Goal: Information Seeking & Learning: Compare options

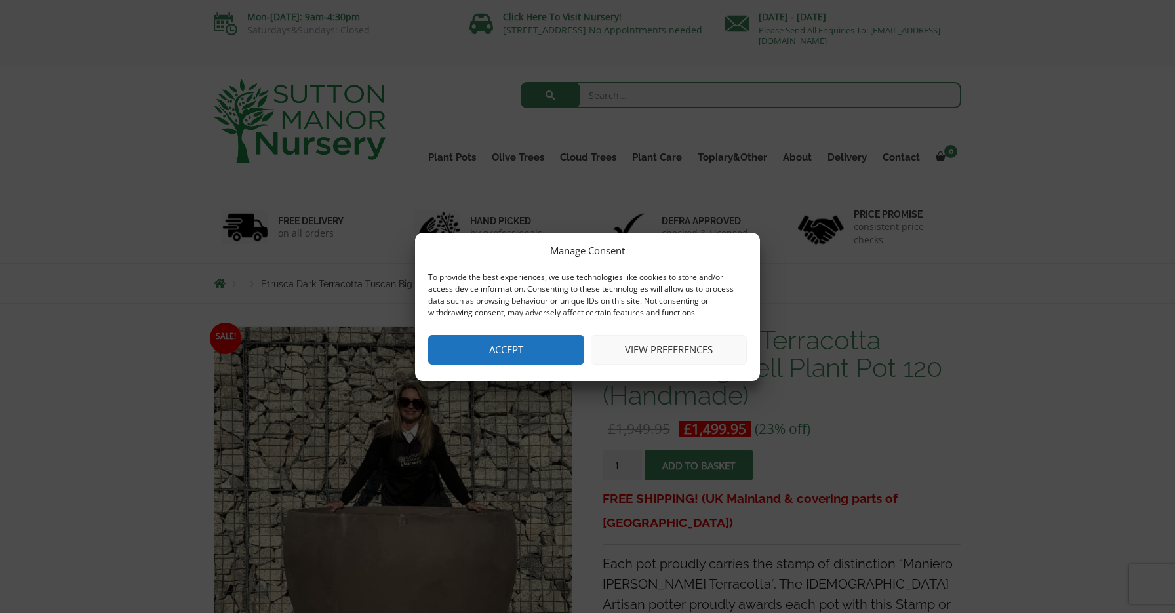
click at [462, 349] on button "Accept" at bounding box center [506, 350] width 156 height 30
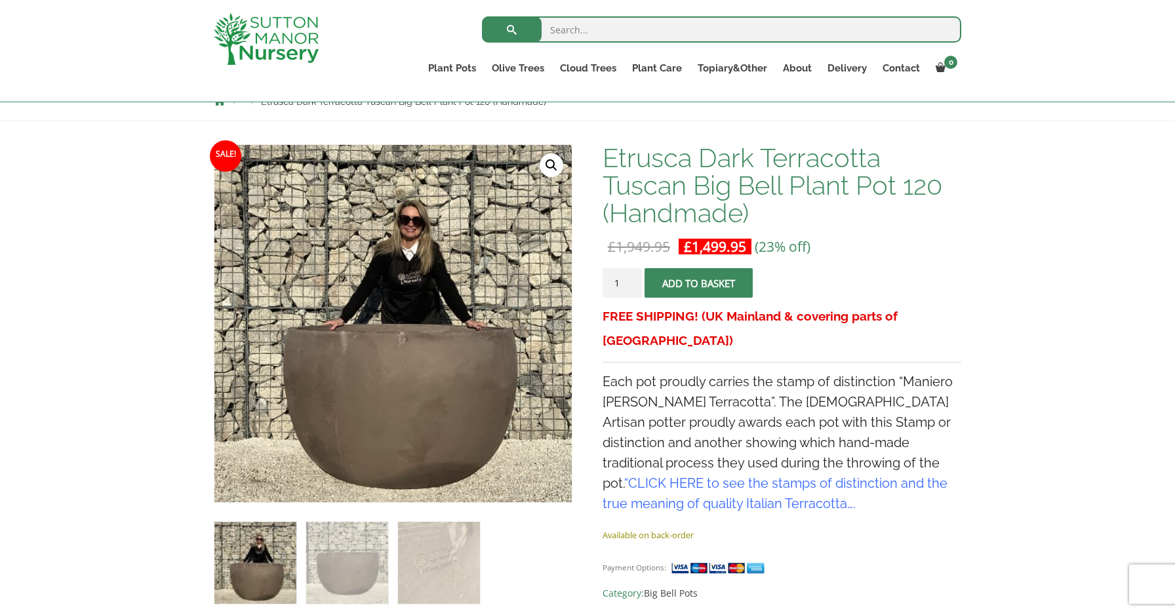
scroll to position [164, 0]
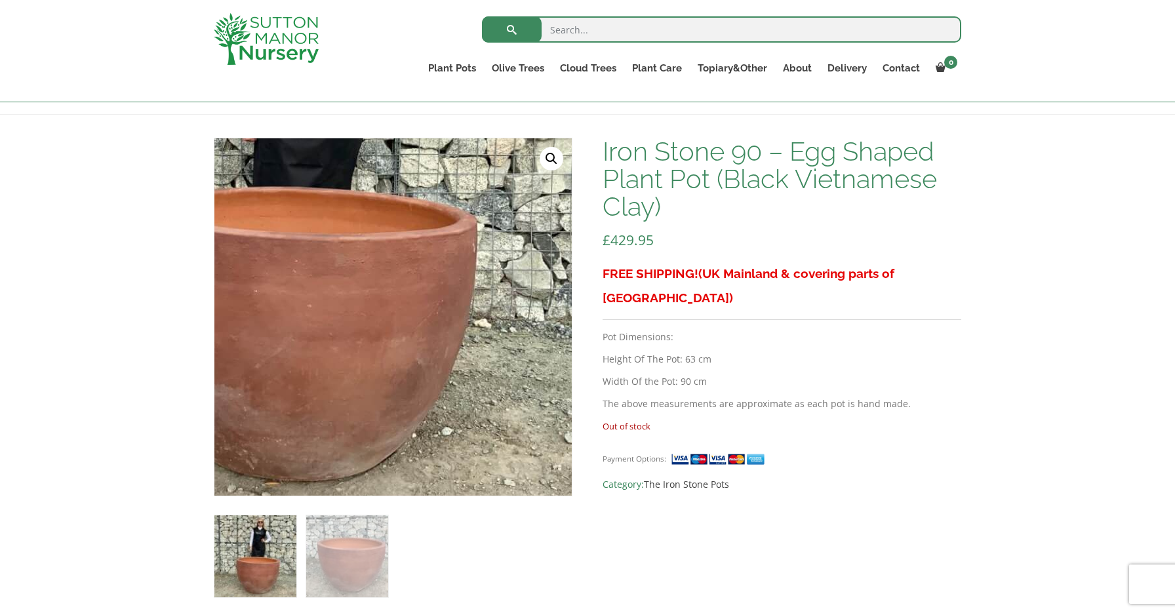
scroll to position [167, 0]
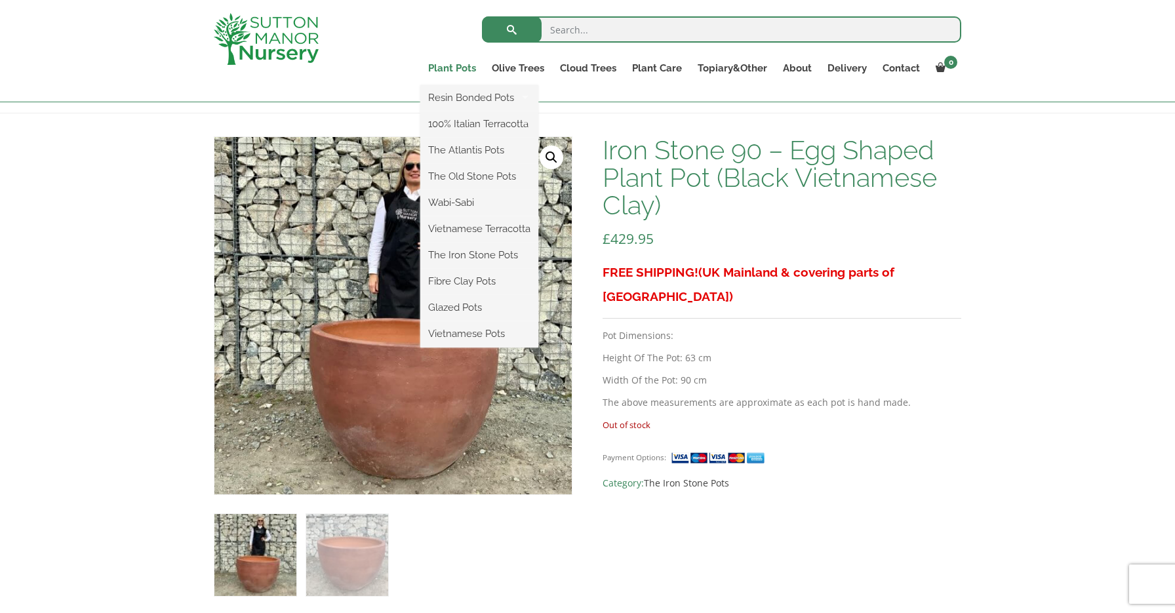
click at [449, 66] on link "Plant Pots" at bounding box center [452, 68] width 64 height 18
click at [444, 67] on link "Plant Pots" at bounding box center [452, 68] width 64 height 18
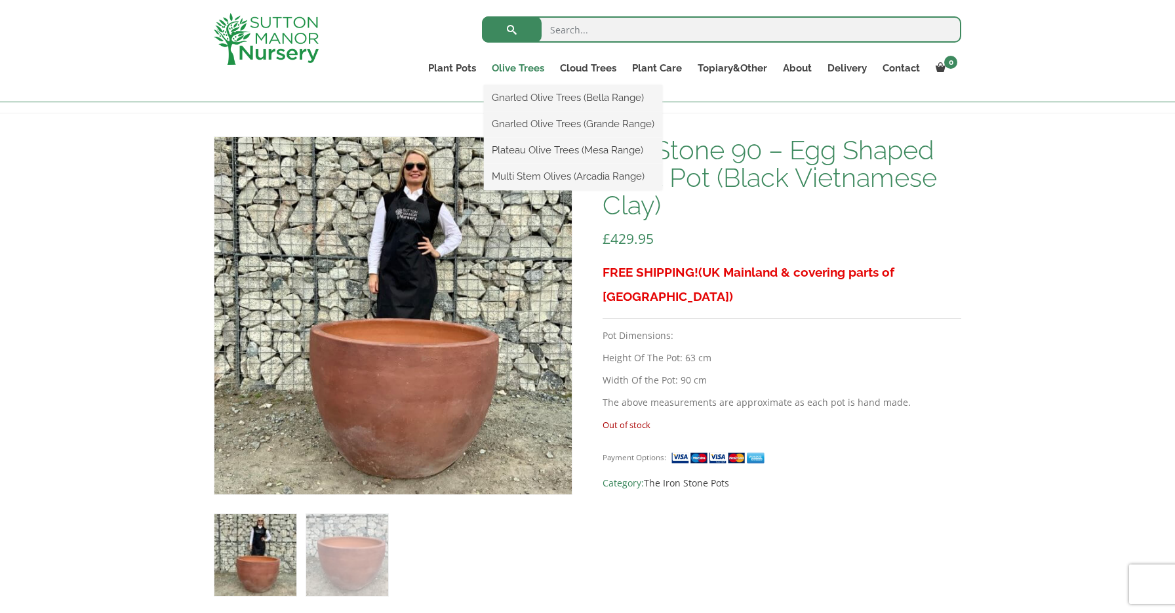
click at [496, 66] on link "Olive Trees" at bounding box center [518, 68] width 68 height 18
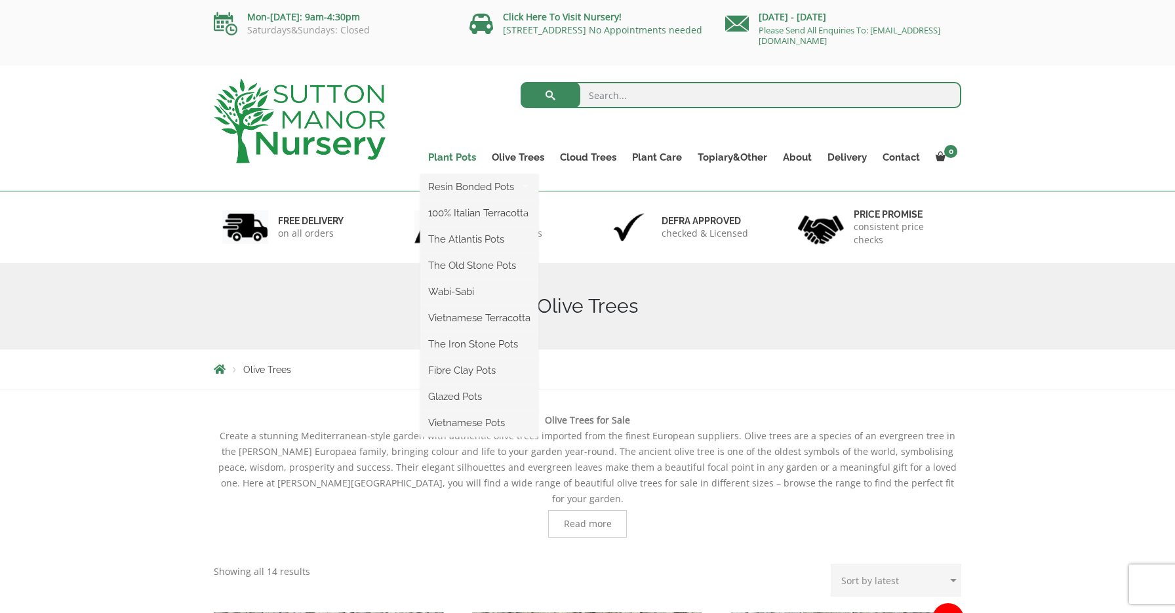
click at [441, 156] on link "Plant Pots" at bounding box center [452, 157] width 64 height 18
click at [445, 150] on link "Plant Pots" at bounding box center [452, 157] width 64 height 18
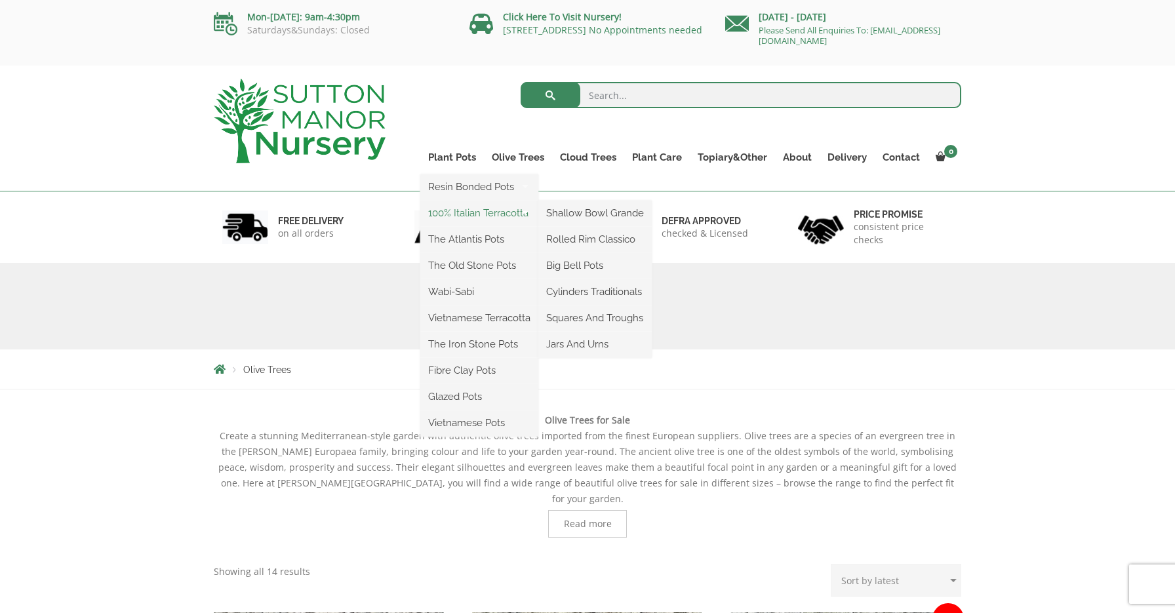
click at [448, 212] on link "100% Italian Terracotta" at bounding box center [479, 213] width 118 height 20
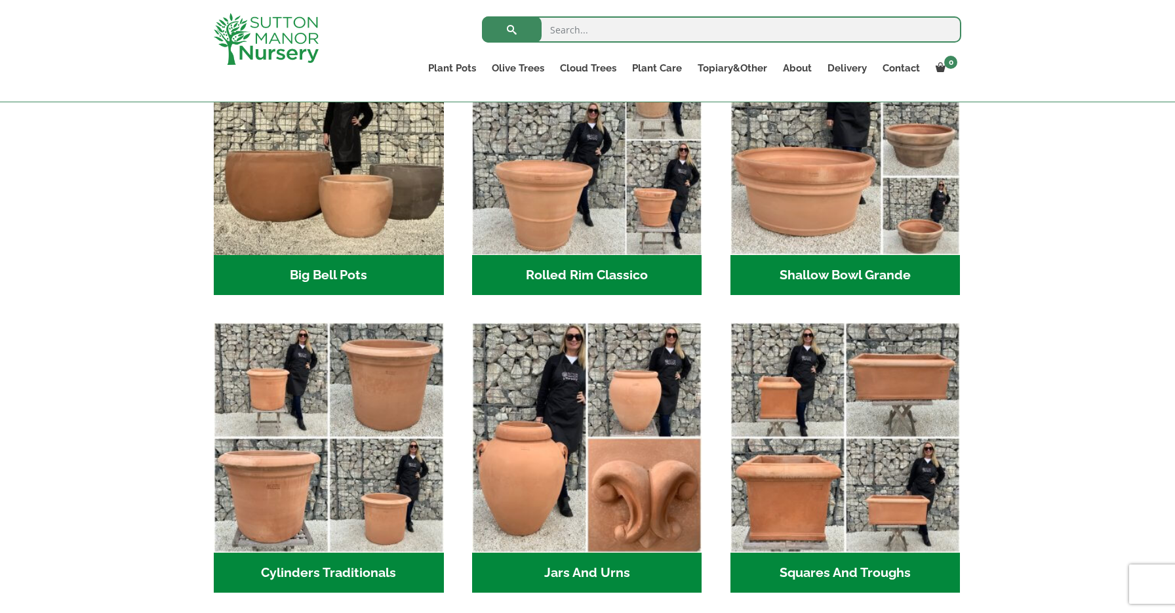
scroll to position [489, 0]
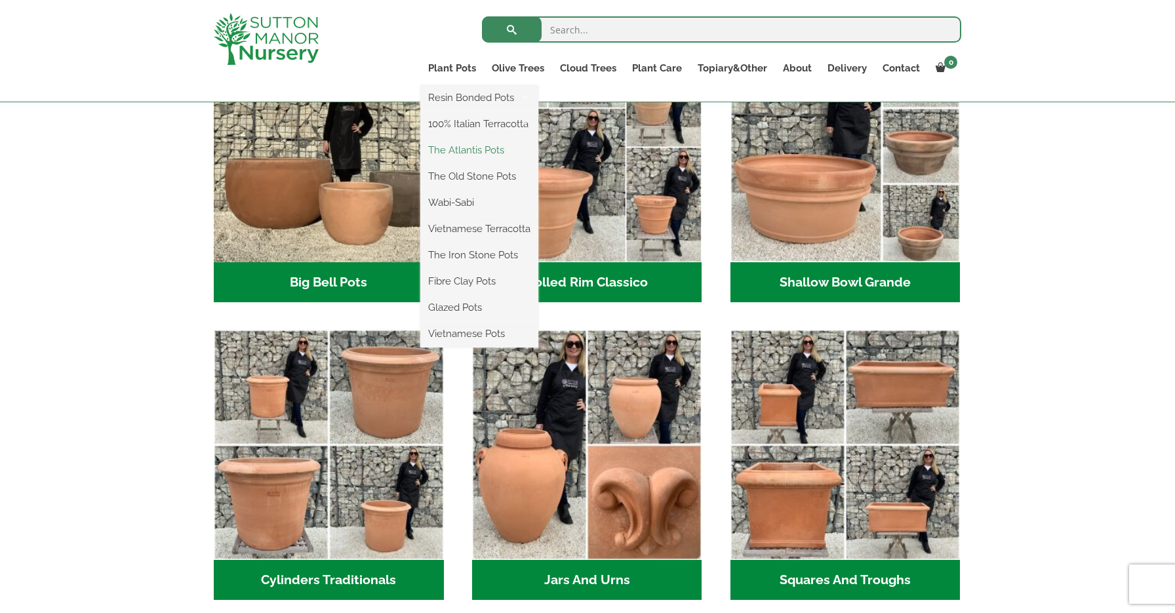
click at [445, 148] on link "The Atlantis Pots" at bounding box center [479, 150] width 118 height 20
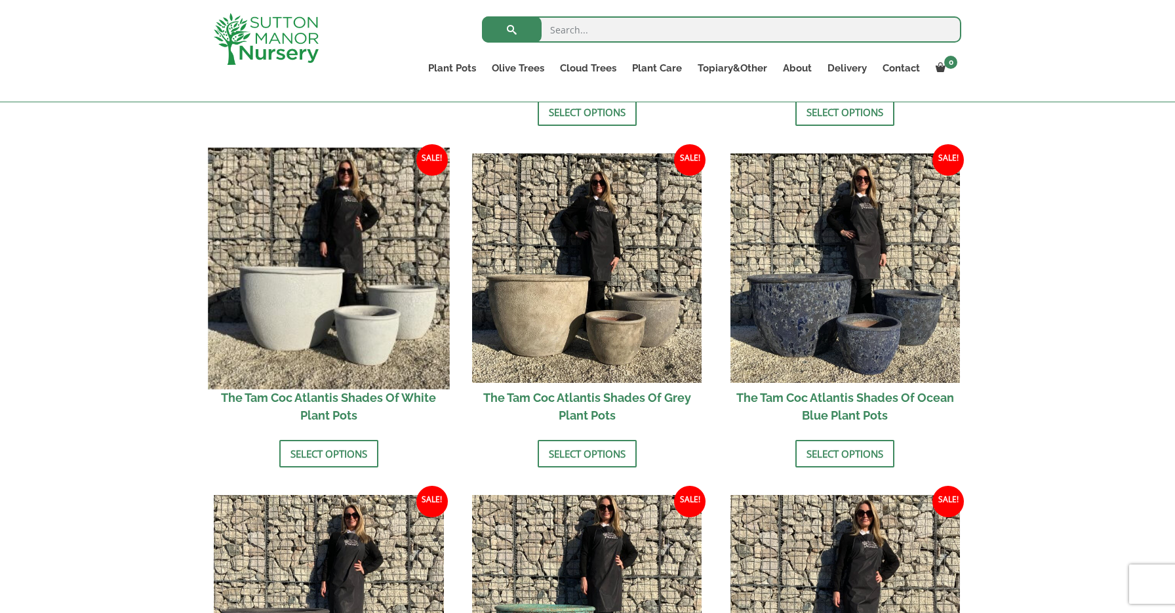
scroll to position [743, 0]
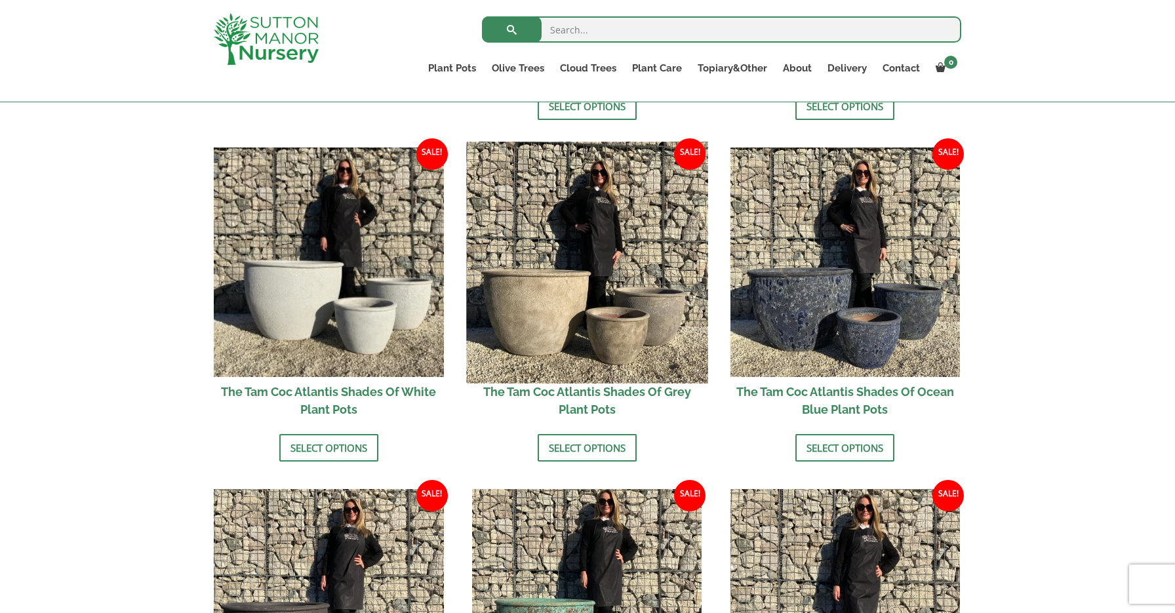
click at [517, 296] on img at bounding box center [586, 262] width 241 height 241
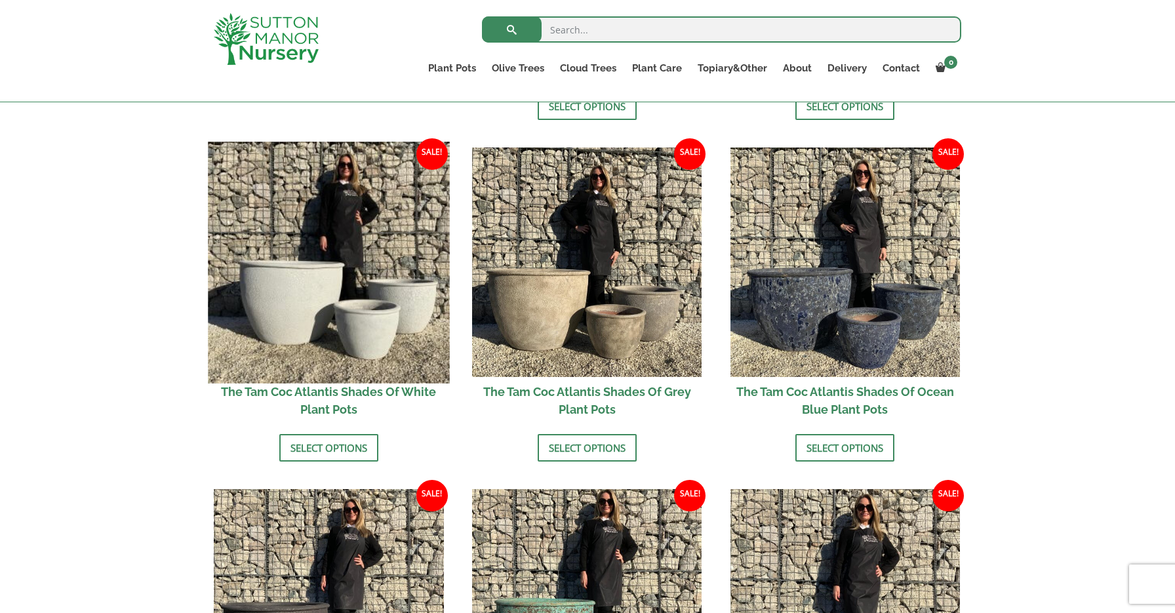
click at [292, 296] on img at bounding box center [328, 262] width 241 height 241
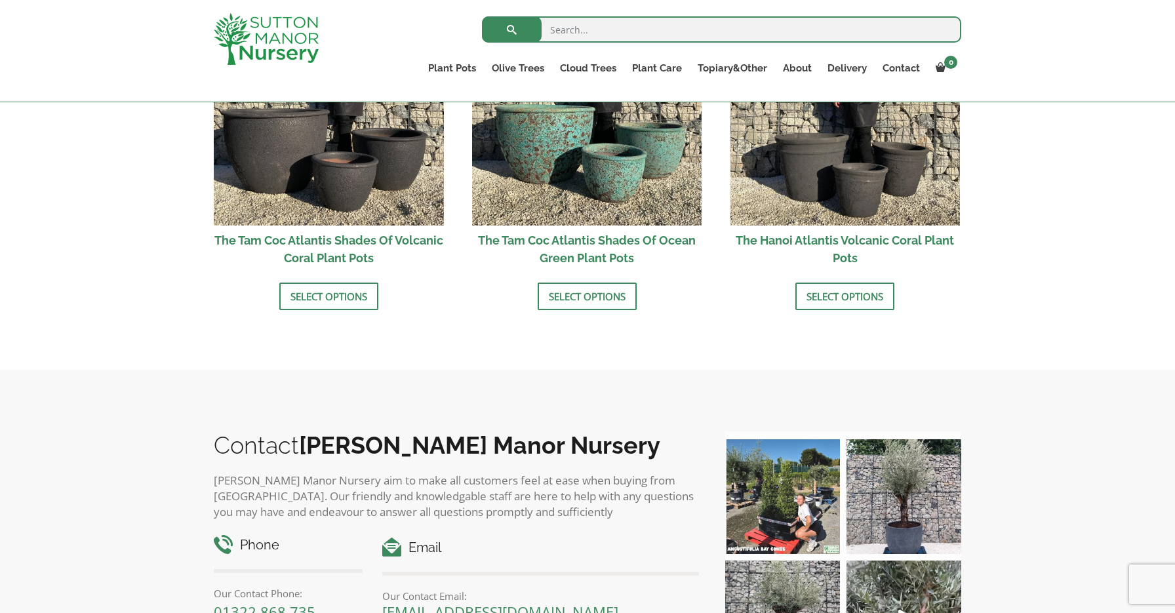
scroll to position [1141, 0]
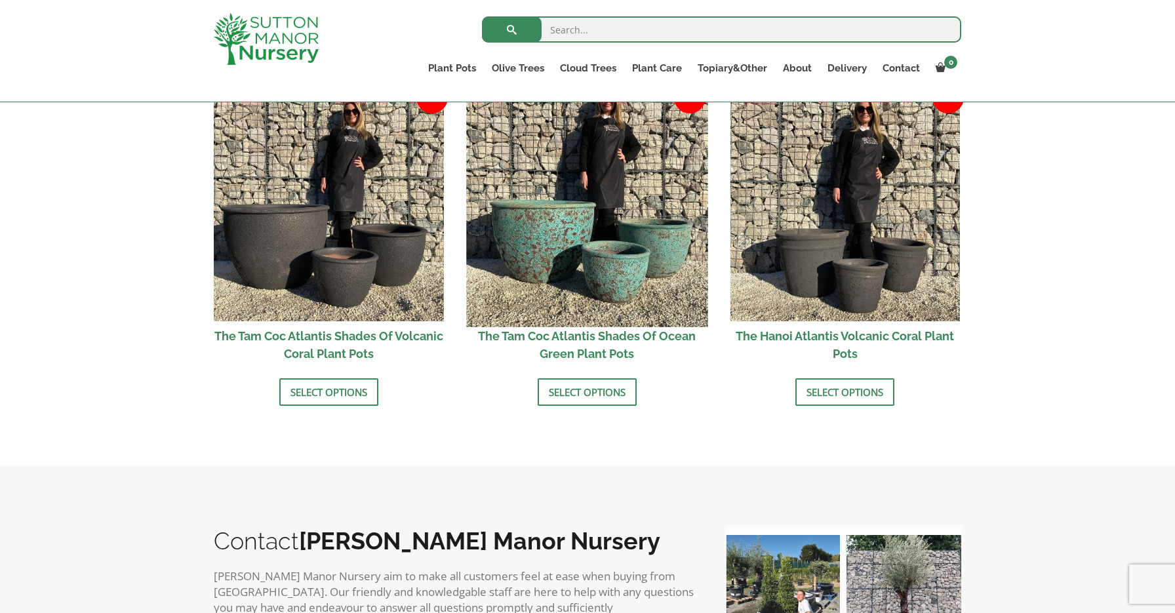
click at [524, 212] on img at bounding box center [586, 205] width 241 height 241
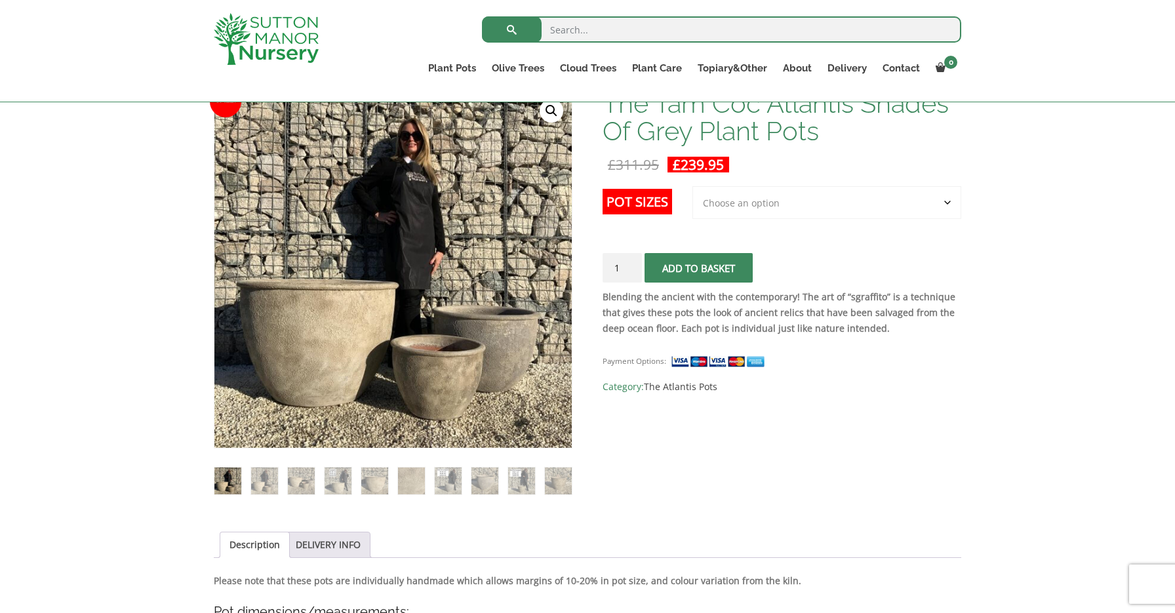
scroll to position [211, 0]
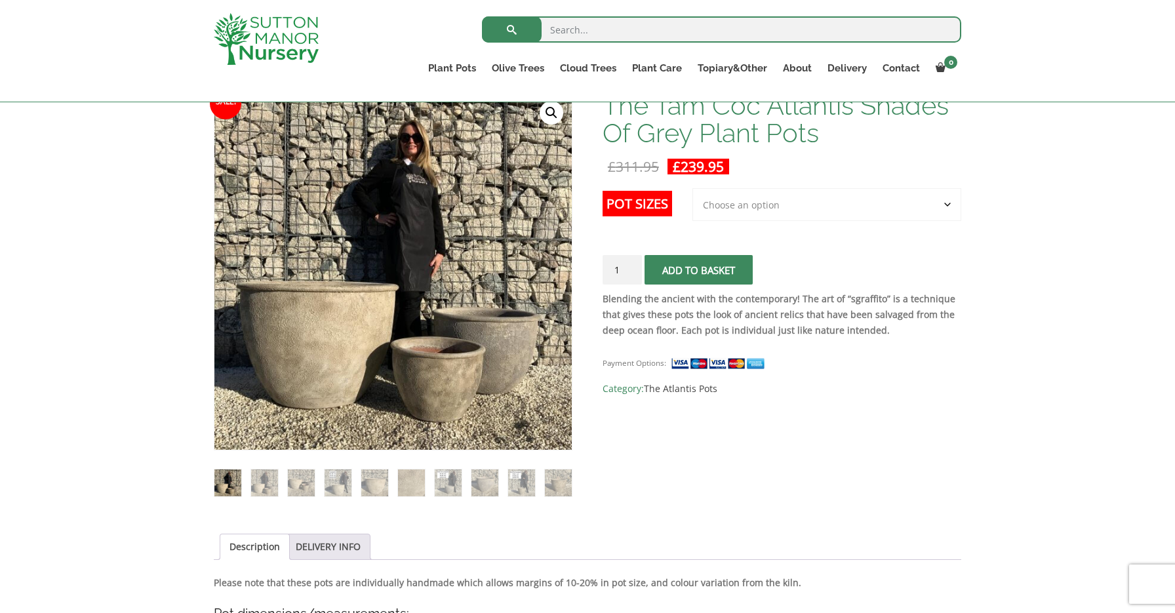
select select "3rd to Largest Pot In The Picture"
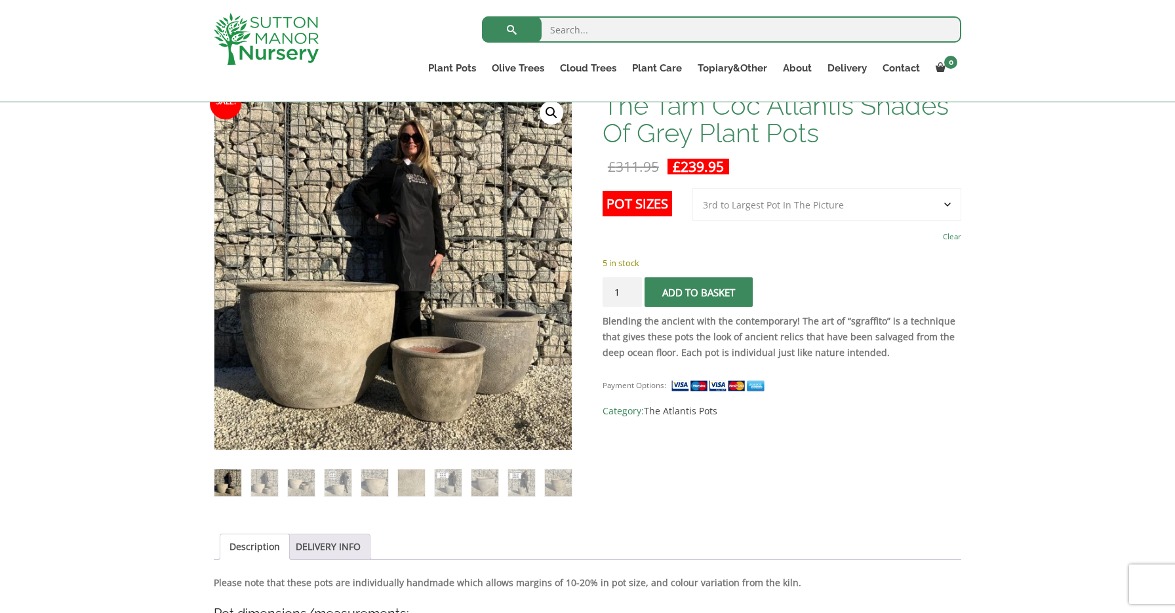
select select
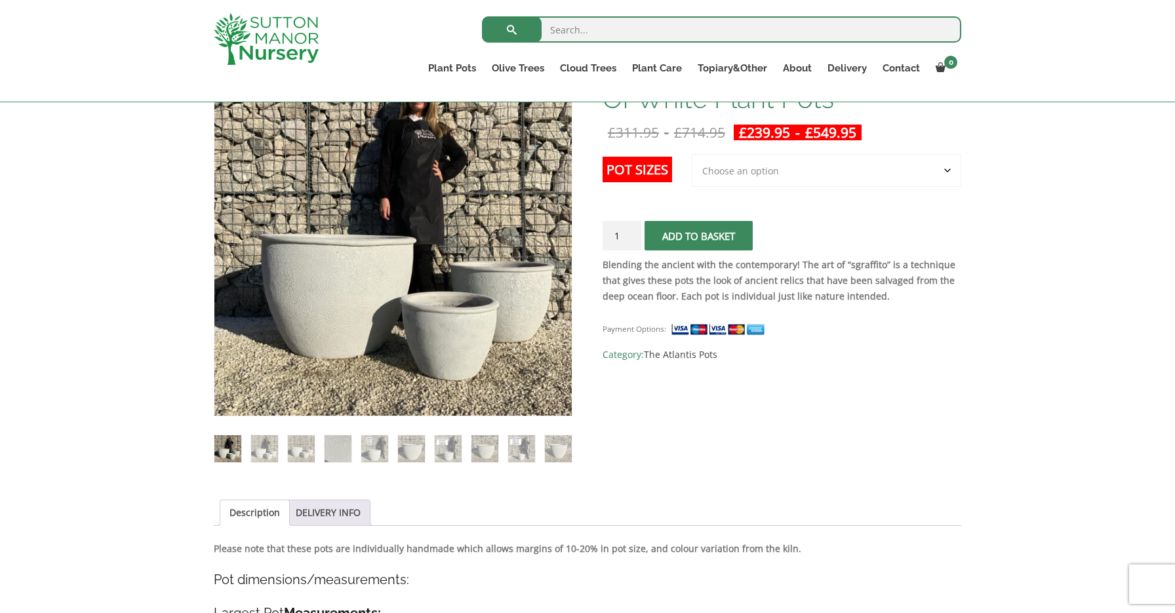
scroll to position [250, 0]
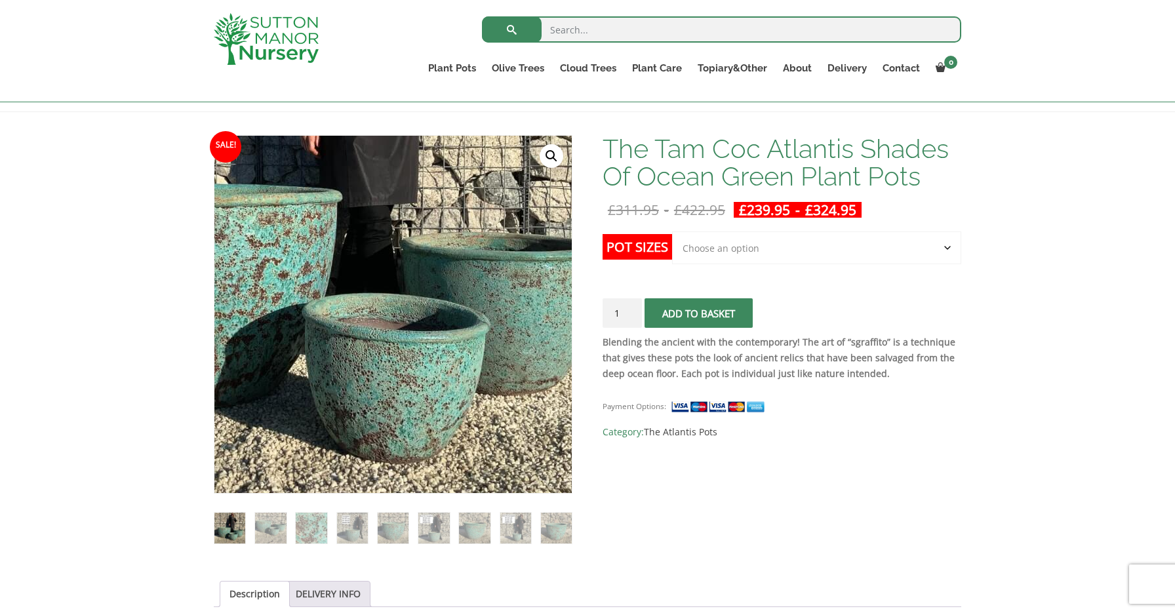
scroll to position [171, 0]
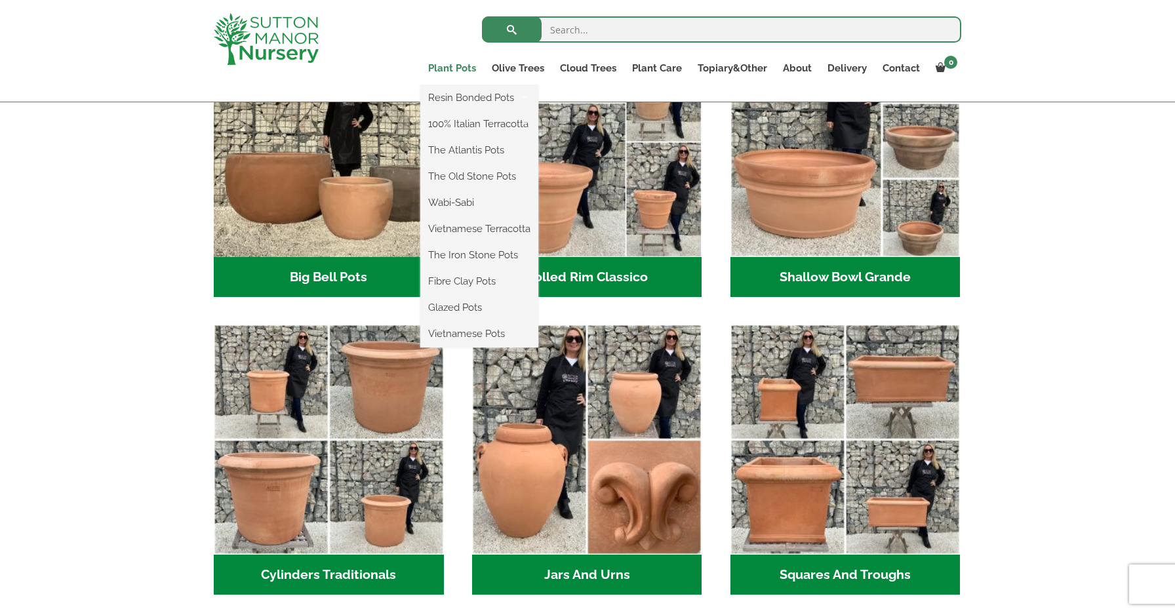
scroll to position [496, 0]
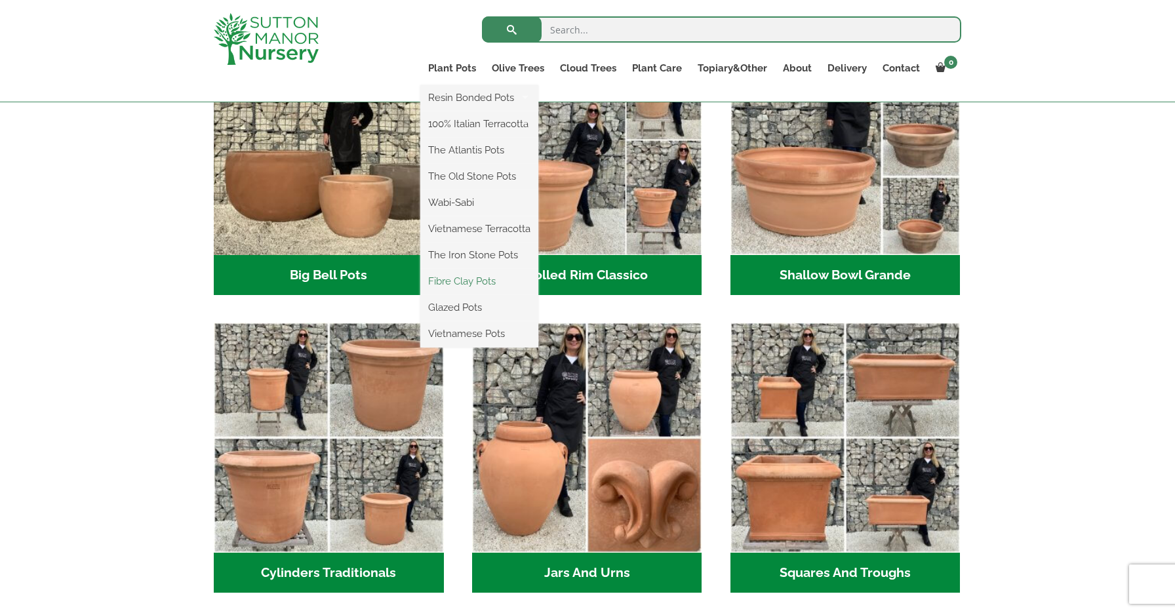
click at [452, 277] on link "Fibre Clay Pots" at bounding box center [479, 281] width 118 height 20
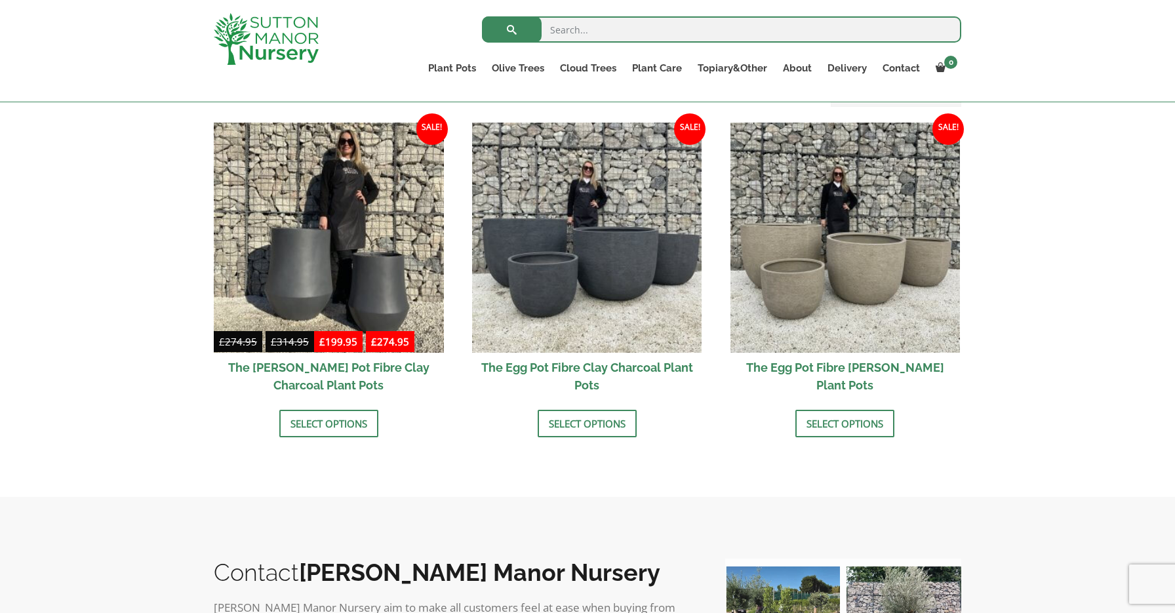
scroll to position [409, 0]
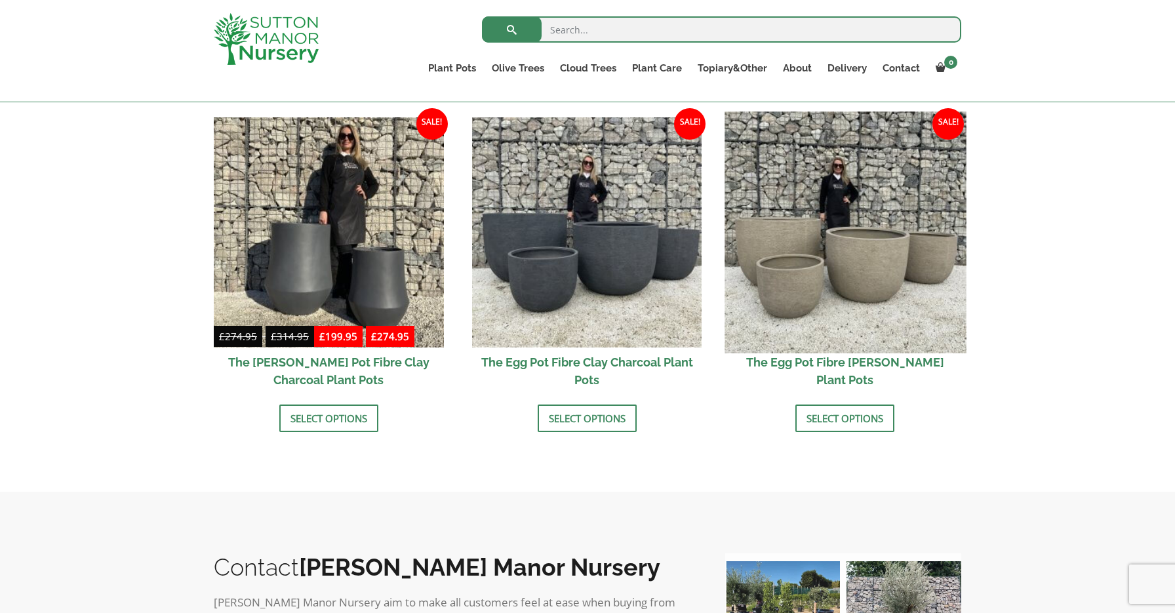
click at [863, 272] on img at bounding box center [845, 231] width 241 height 241
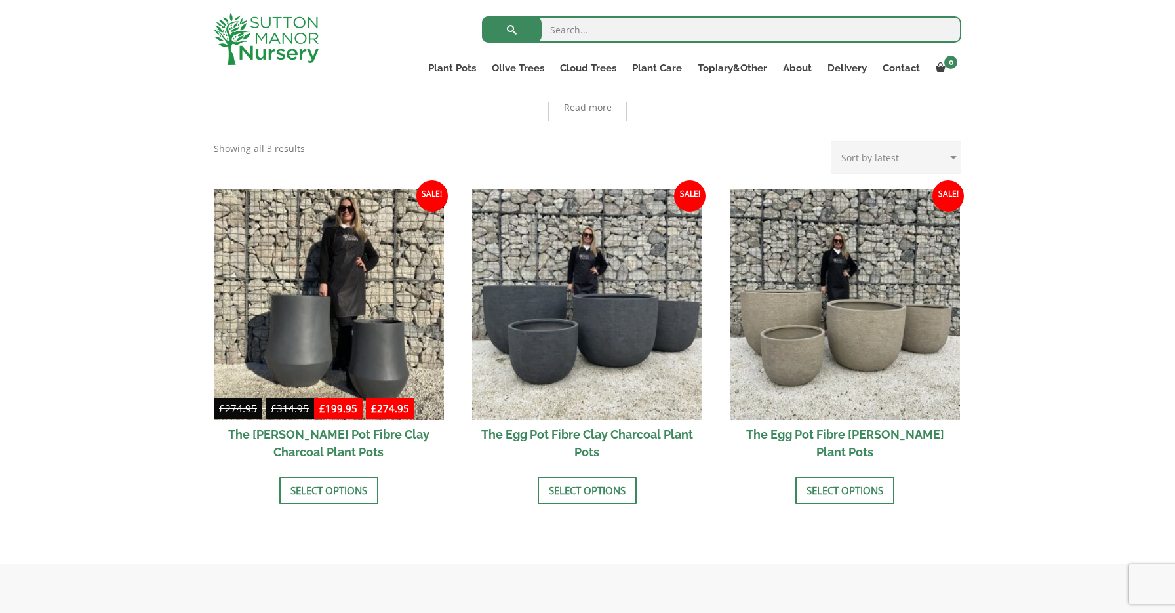
scroll to position [322, 0]
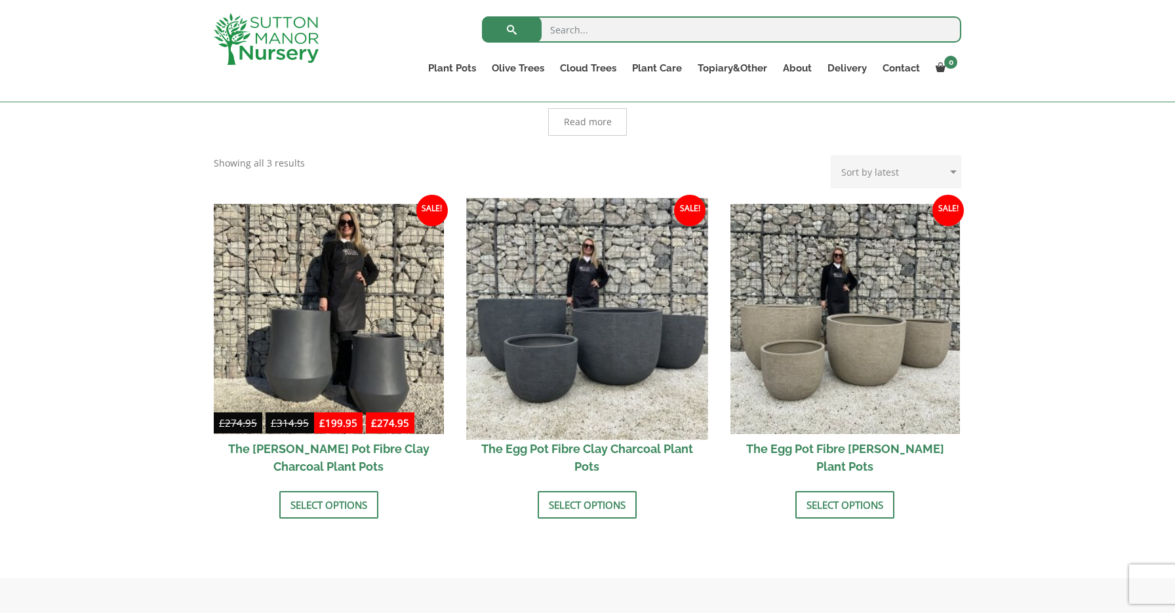
click at [589, 329] on img at bounding box center [586, 318] width 241 height 241
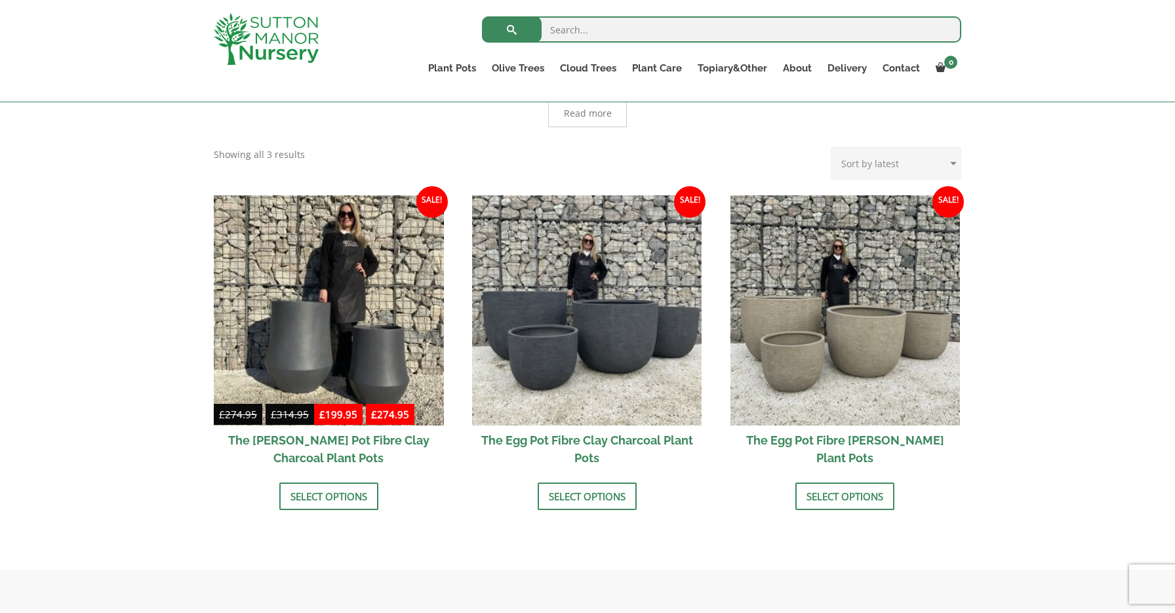
scroll to position [331, 0]
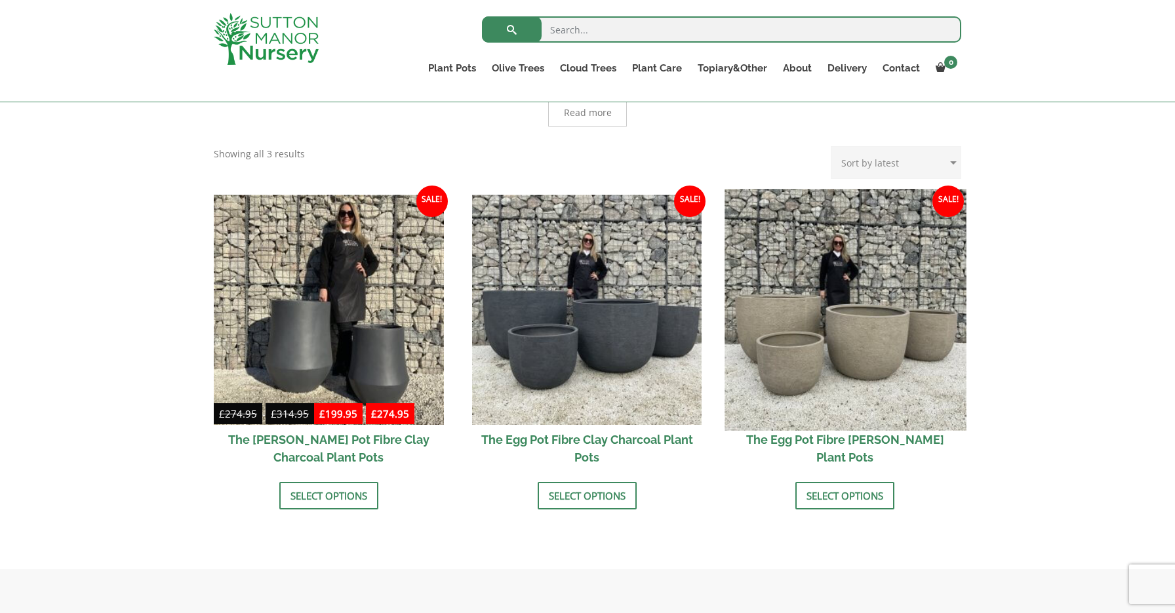
click at [841, 313] on img at bounding box center [845, 309] width 241 height 241
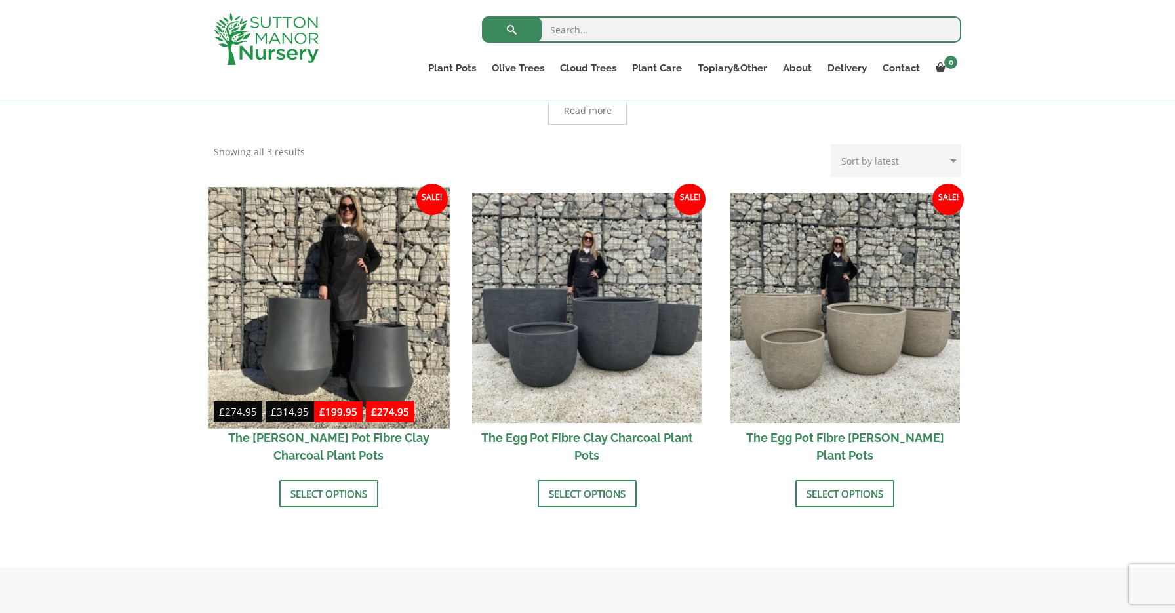
scroll to position [332, 0]
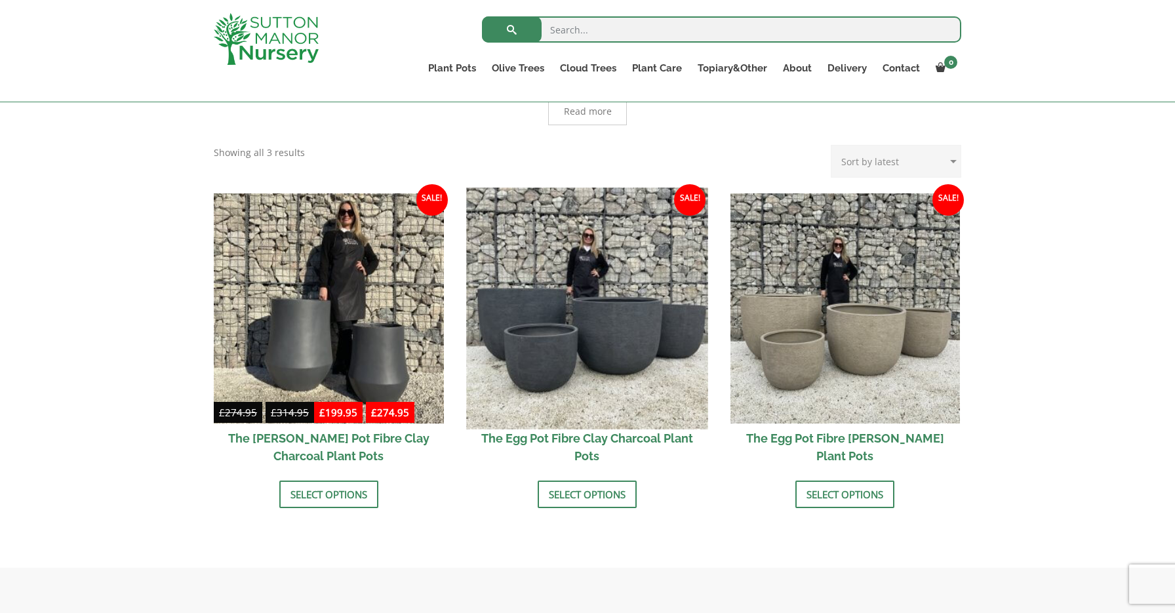
click at [568, 325] on img at bounding box center [586, 308] width 241 height 241
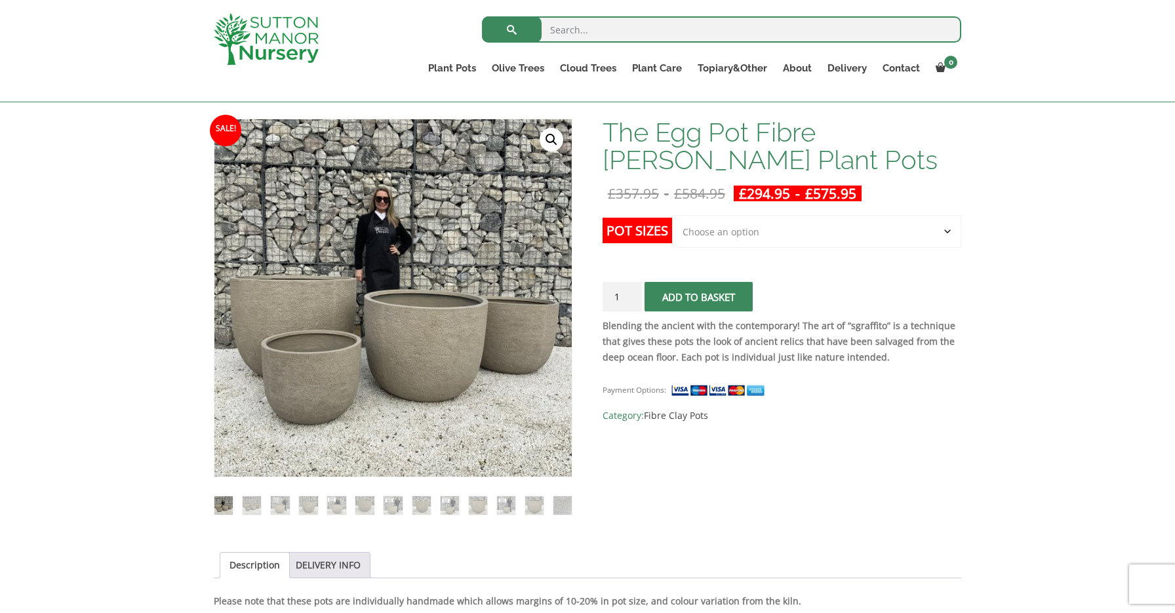
scroll to position [188, 0]
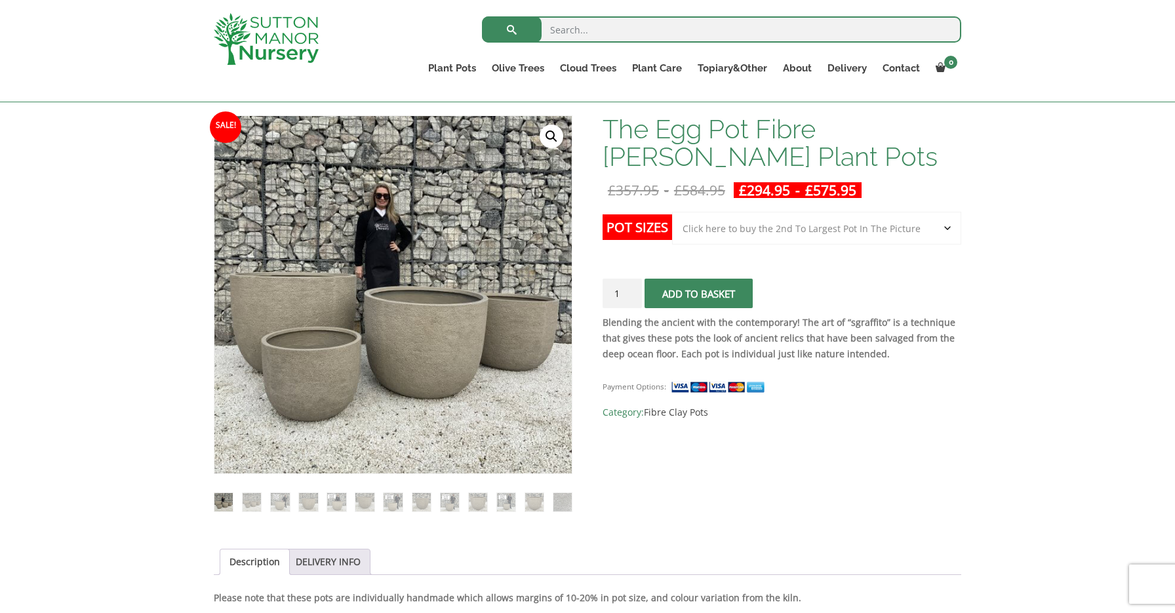
select select "Click here to buy the 2nd To Largest Pot In The Picture"
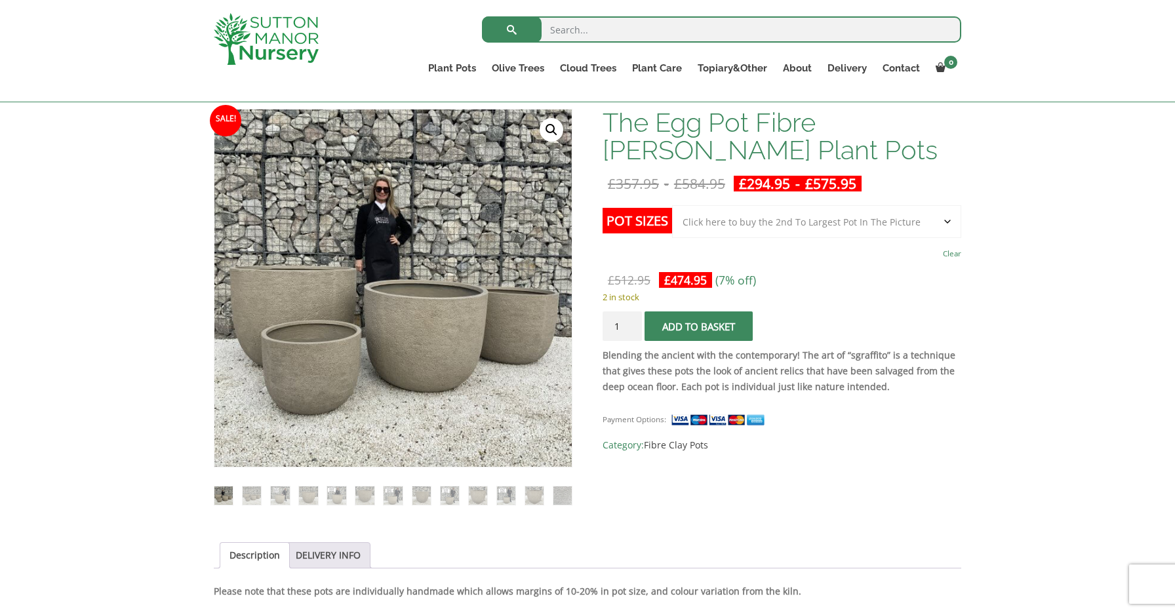
scroll to position [189, 0]
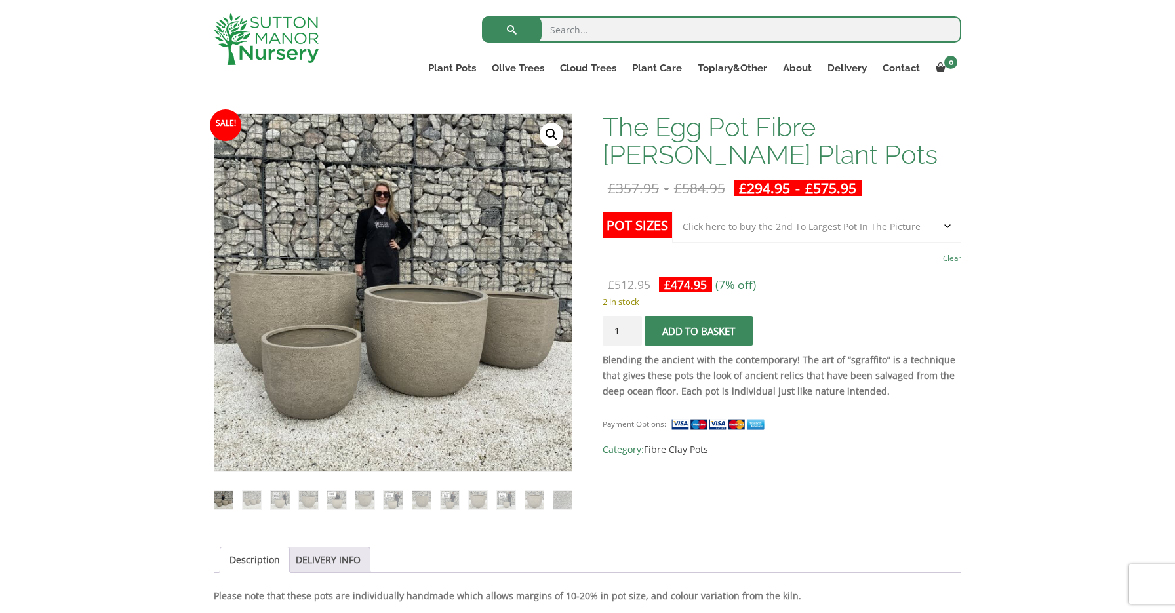
click at [633, 334] on input "1" at bounding box center [622, 331] width 39 height 30
click at [632, 325] on input "2" at bounding box center [622, 331] width 39 height 30
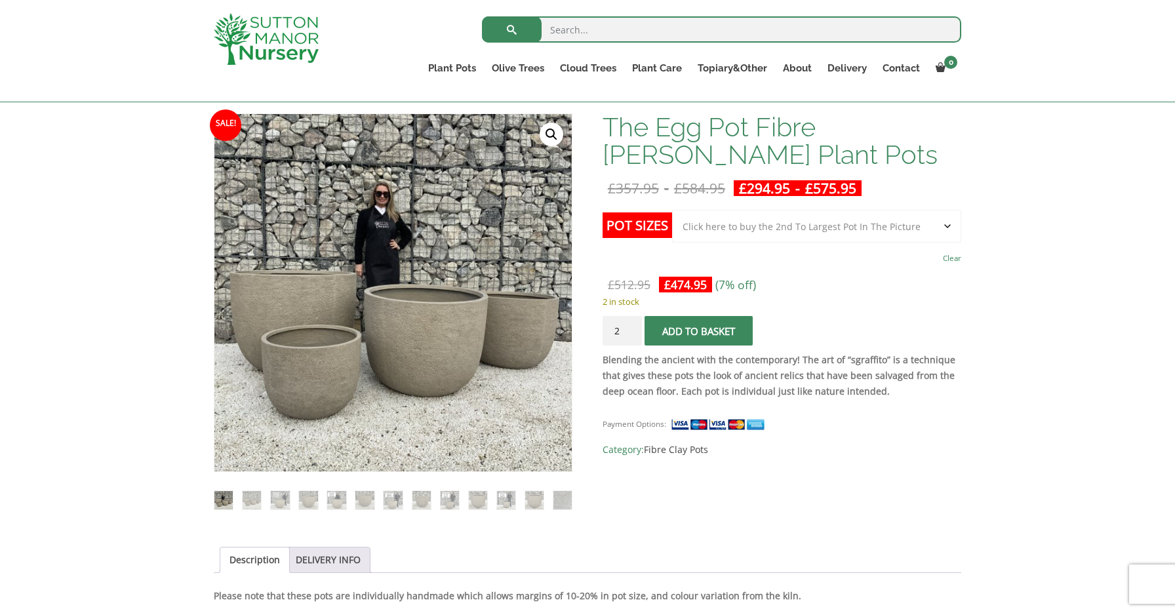
click at [632, 325] on input "2" at bounding box center [622, 331] width 39 height 30
click at [633, 329] on input "2" at bounding box center [622, 331] width 39 height 30
click at [632, 334] on input "1" at bounding box center [622, 331] width 39 height 30
type input "2"
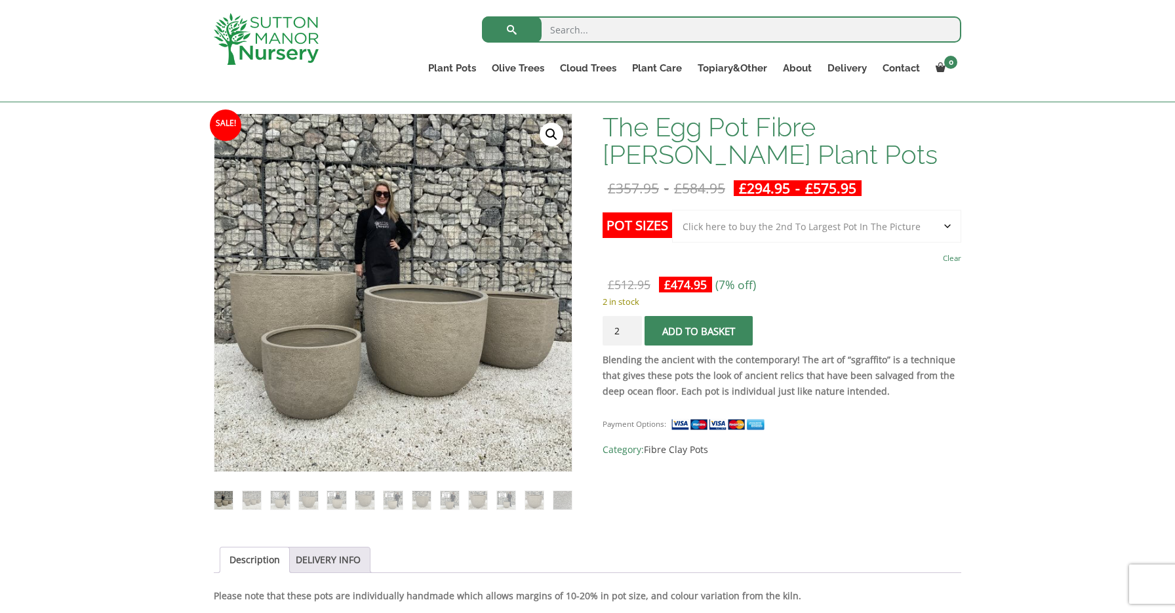
click at [632, 328] on input "2" at bounding box center [622, 331] width 39 height 30
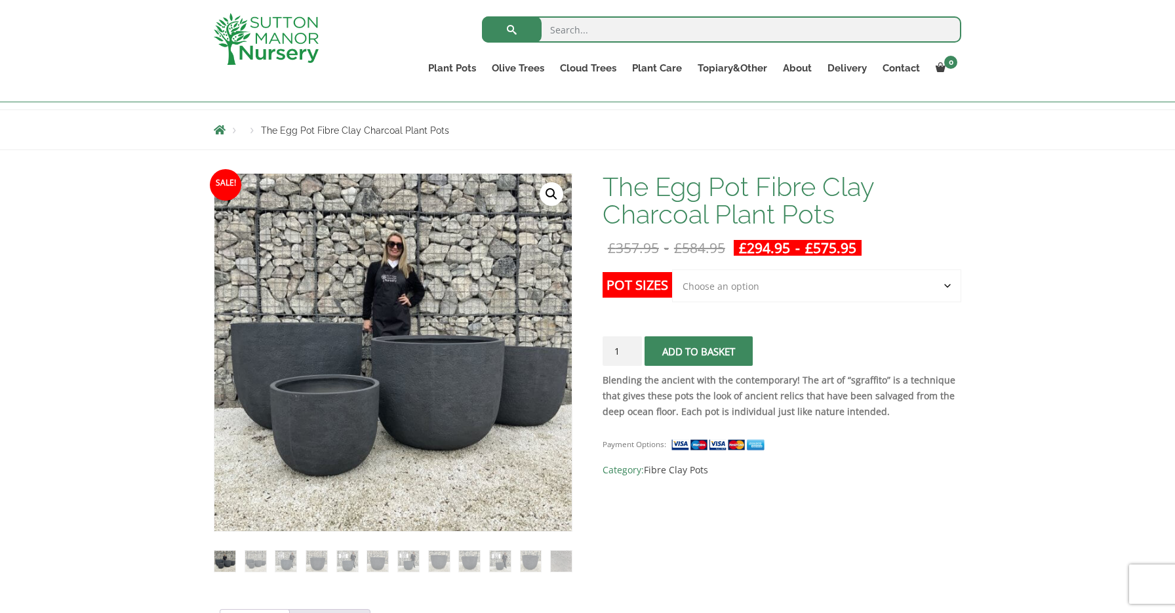
scroll to position [139, 0]
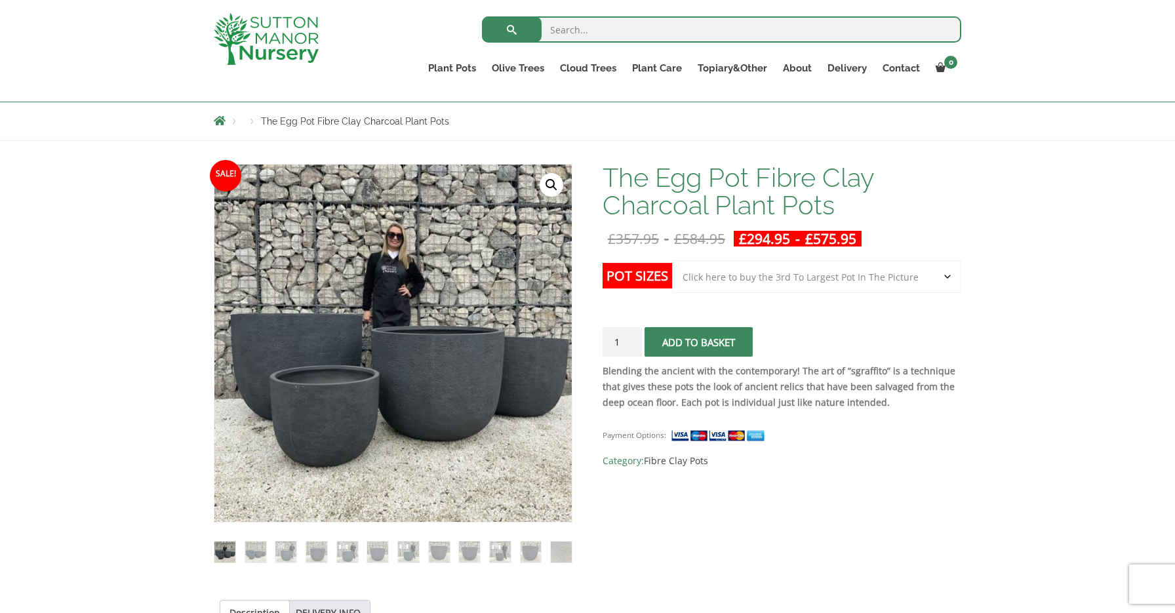
select select "Click here to buy the 3rd To Largest Pot In The Picture"
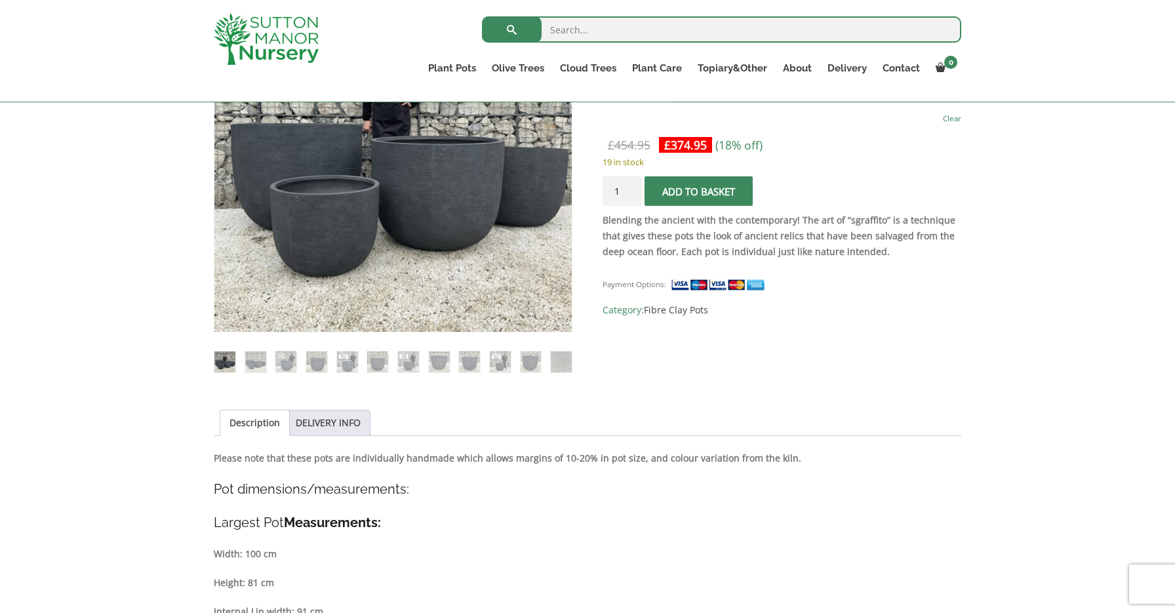
scroll to position [298, 0]
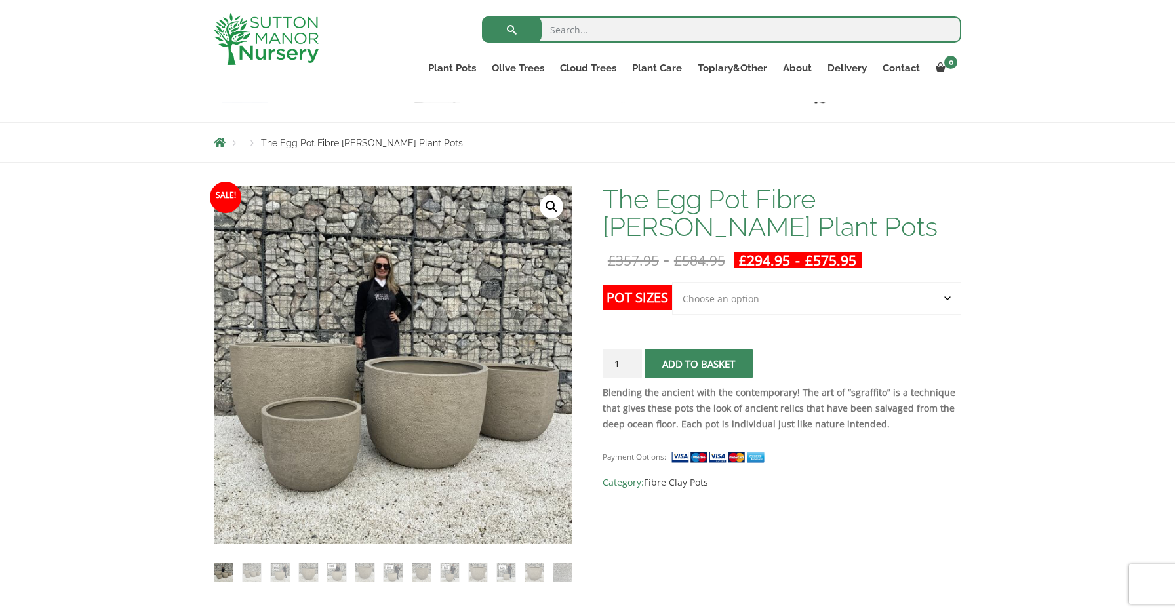
scroll to position [121, 0]
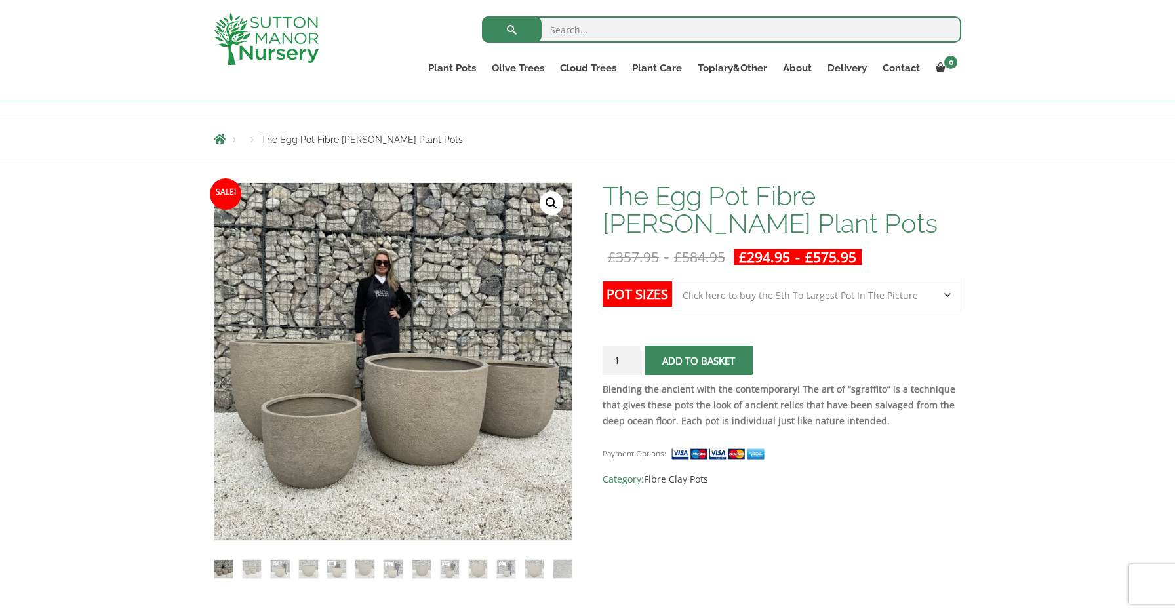
select select "Click here to buy the 5th To Largest Pot In The Picture"
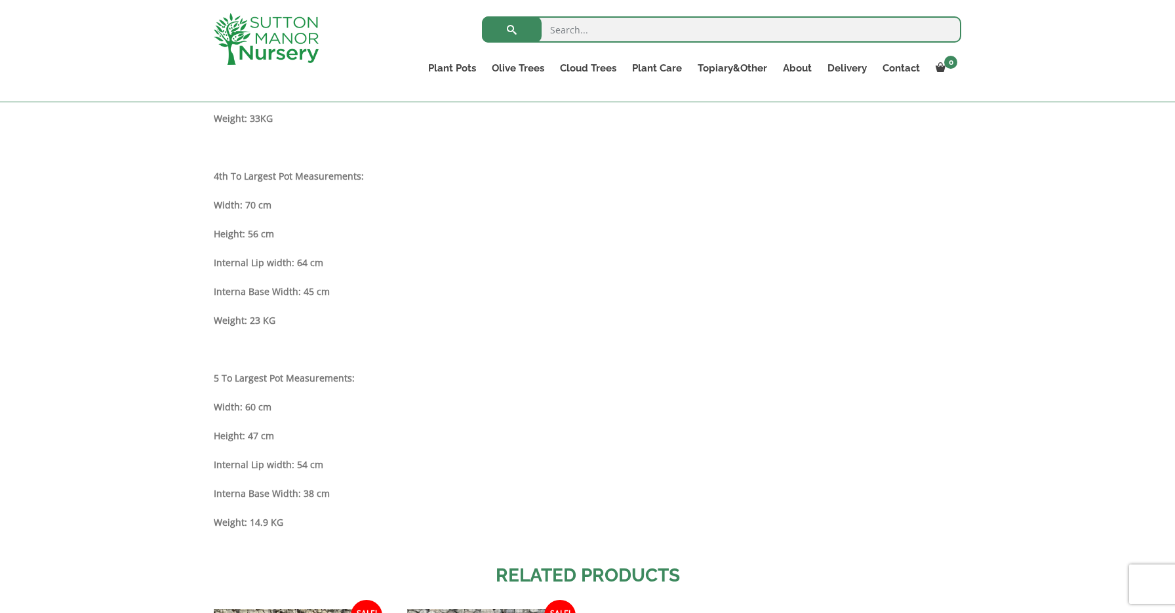
scroll to position [1285, 0]
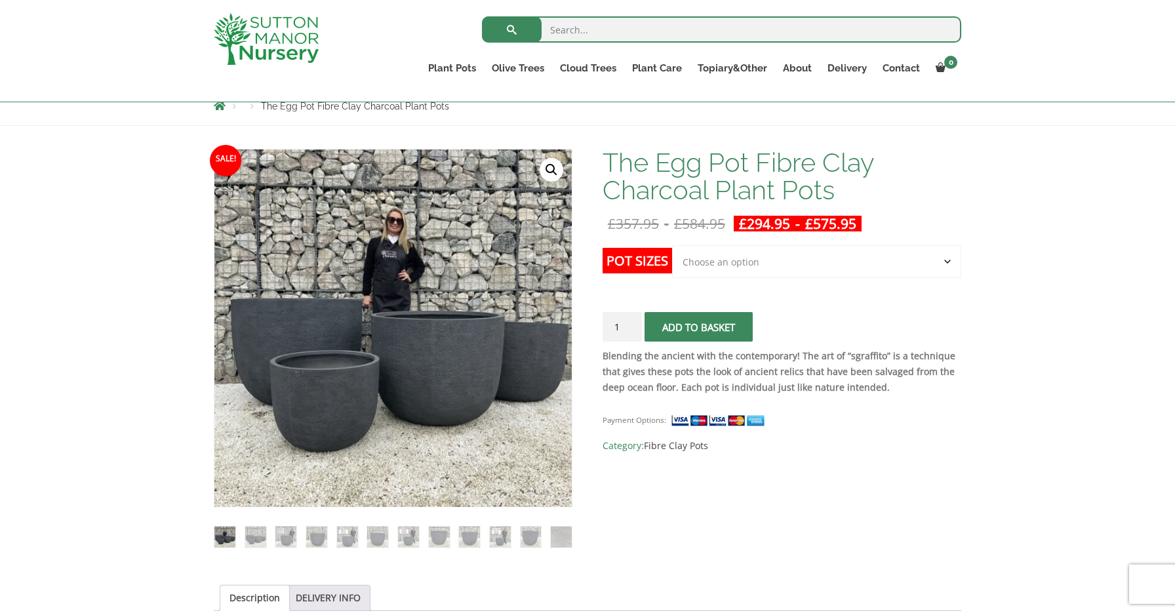
scroll to position [155, 0]
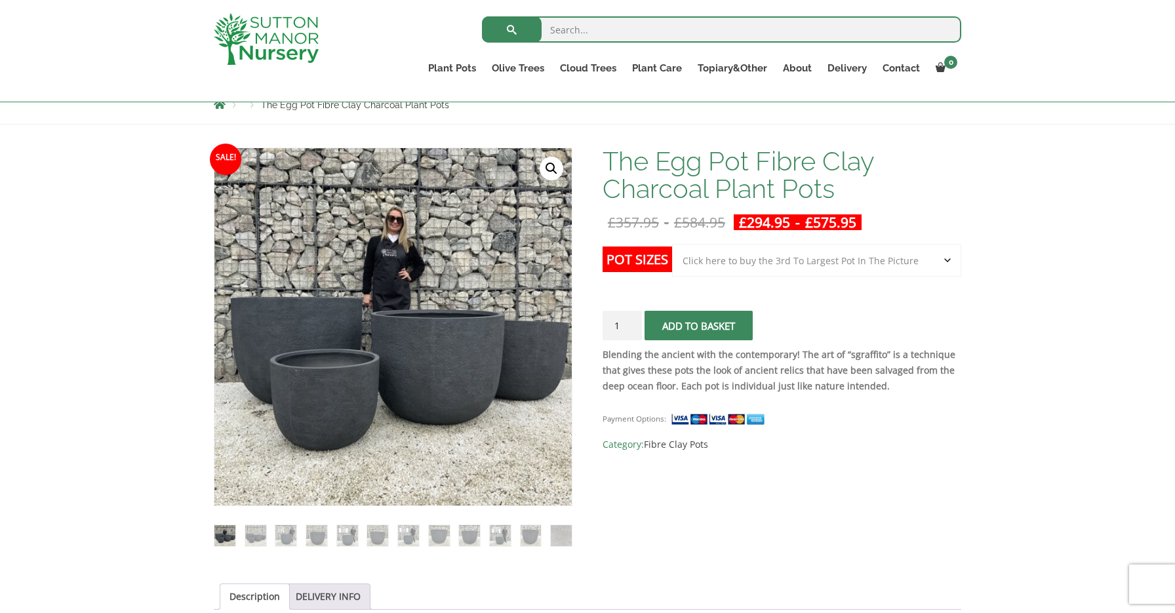
select select "Click here to buy the 3rd To Largest Pot In The Picture"
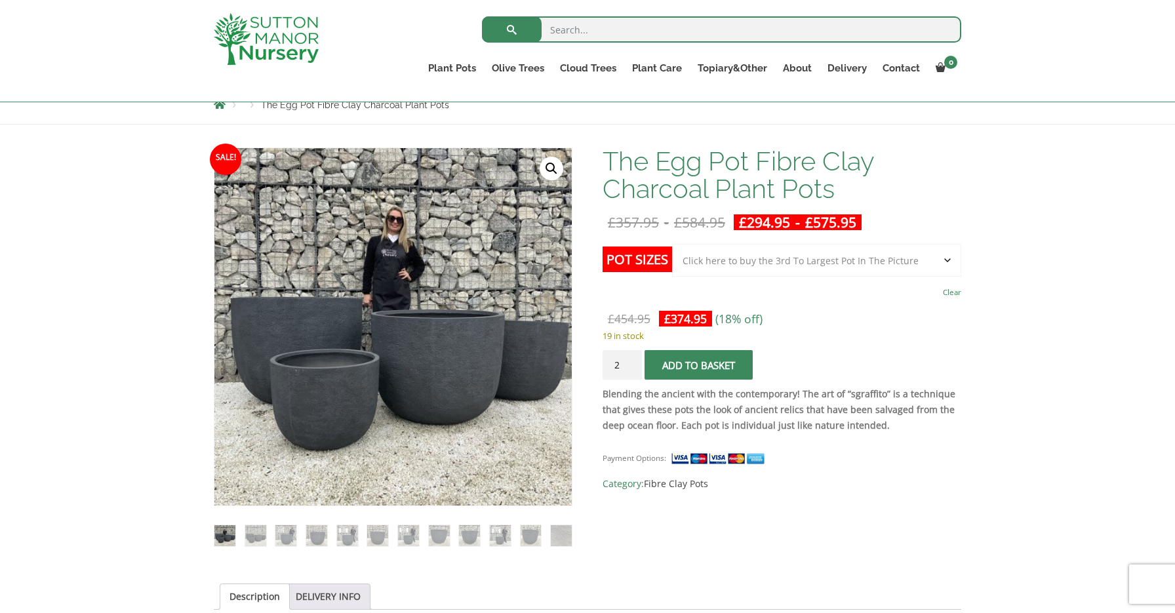
click at [632, 361] on input "2" at bounding box center [622, 365] width 39 height 30
type input "3"
click at [632, 361] on input "3" at bounding box center [622, 365] width 39 height 30
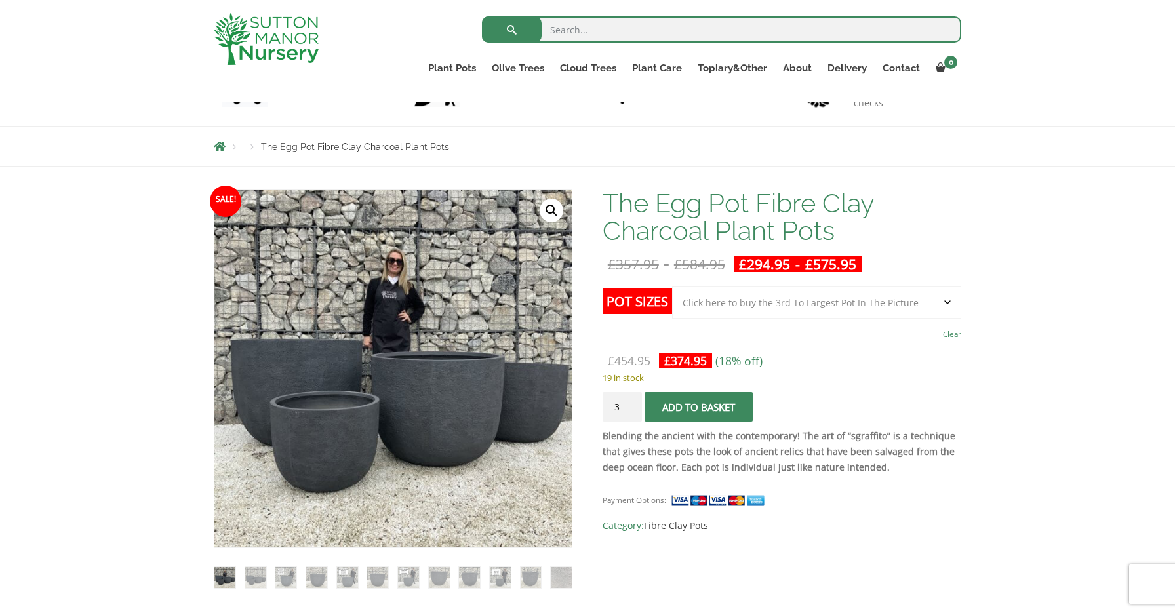
scroll to position [113, 0]
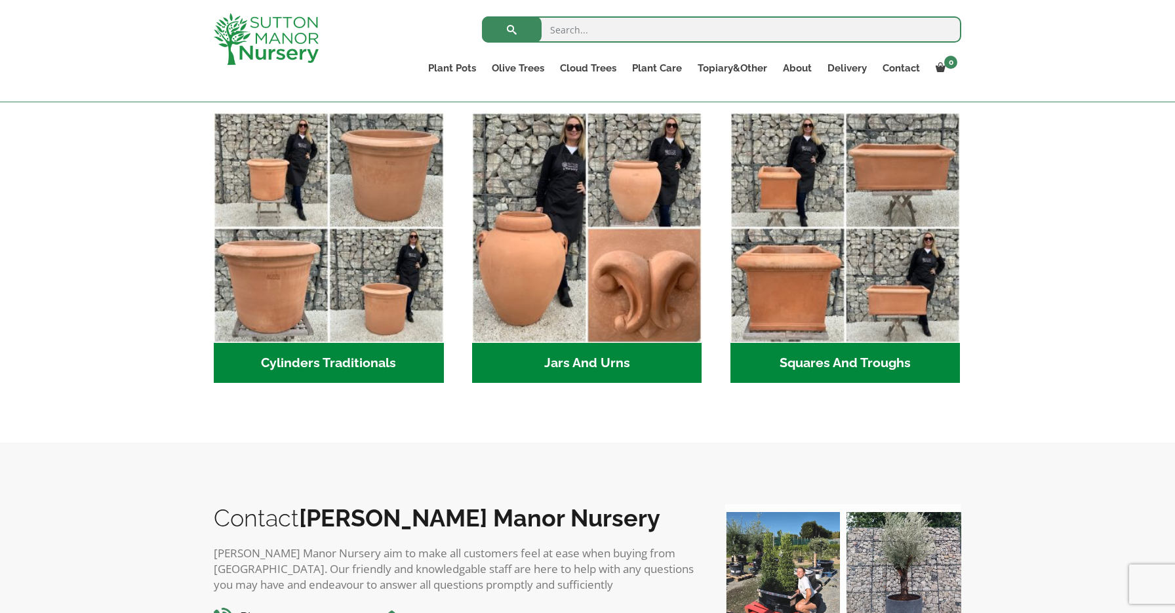
scroll to position [700, 0]
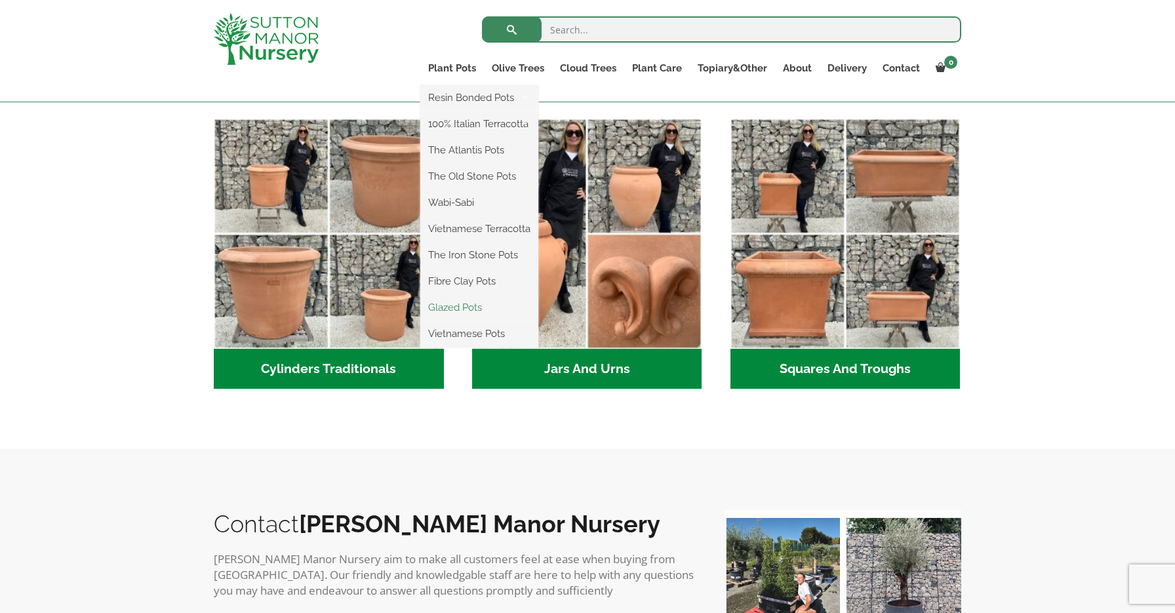
click at [458, 306] on link "Glazed Pots" at bounding box center [479, 308] width 118 height 20
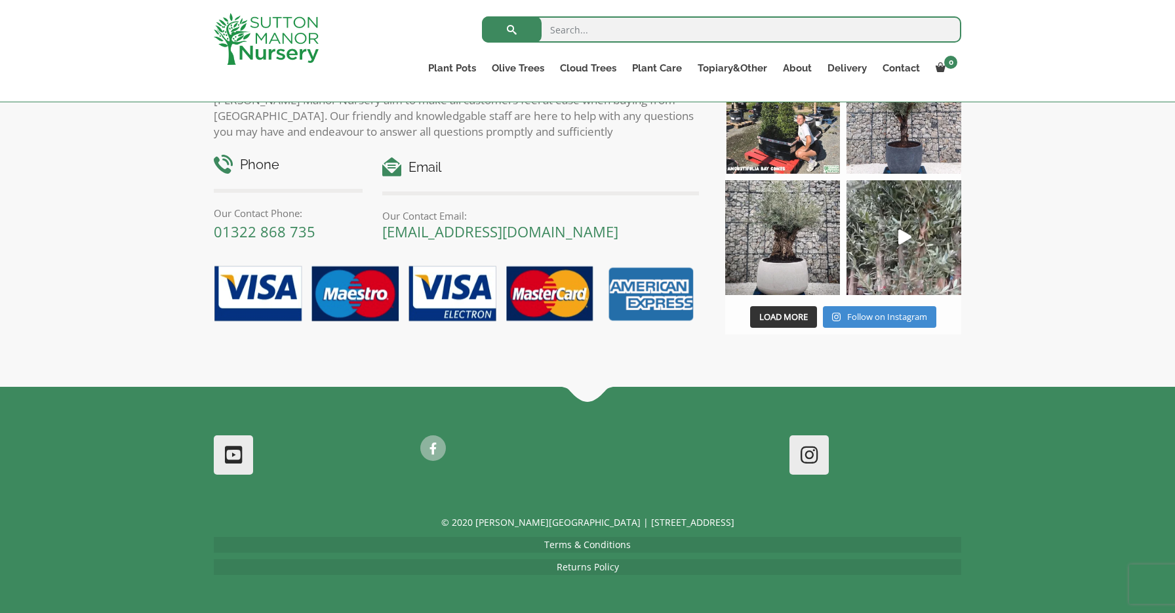
scroll to position [1848, 0]
